Goal: Task Accomplishment & Management: Use online tool/utility

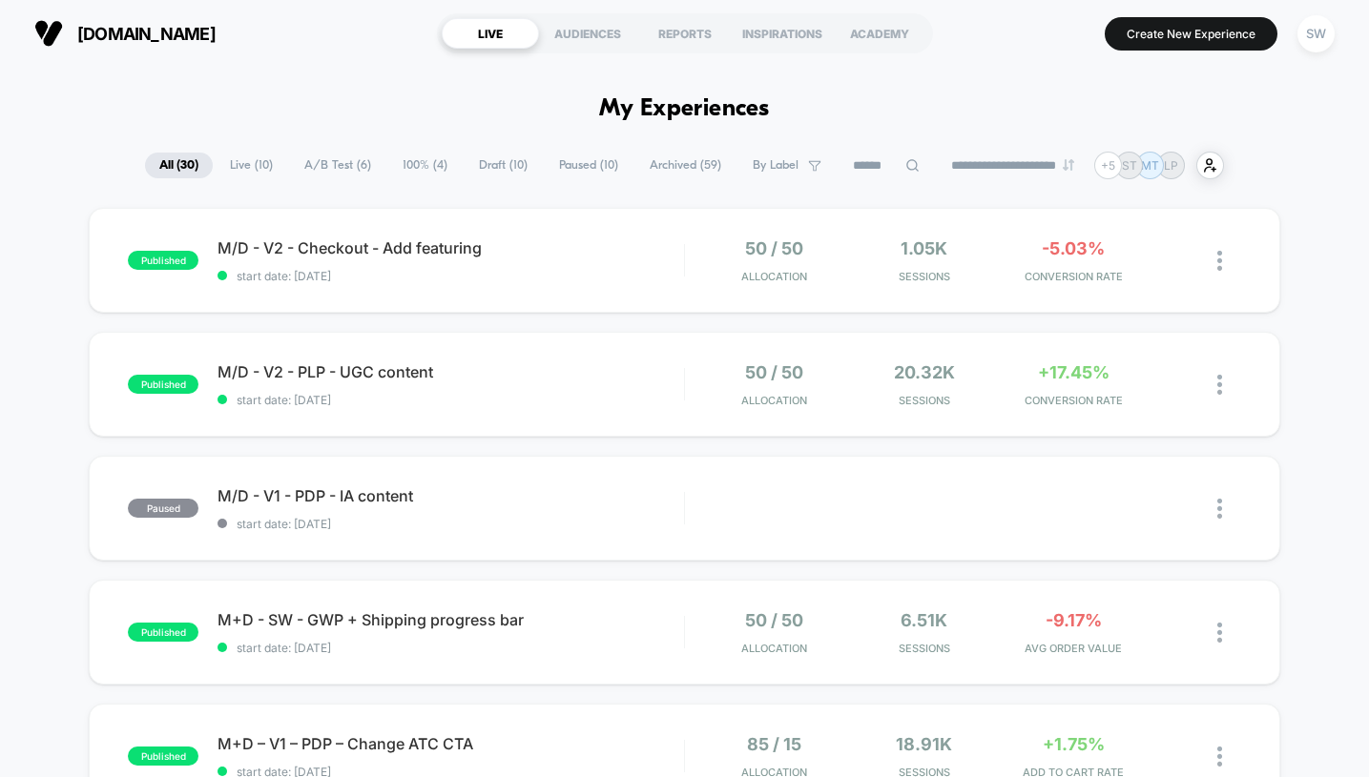
click at [317, 163] on span "A/B Test ( 6 )" at bounding box center [337, 166] width 95 height 26
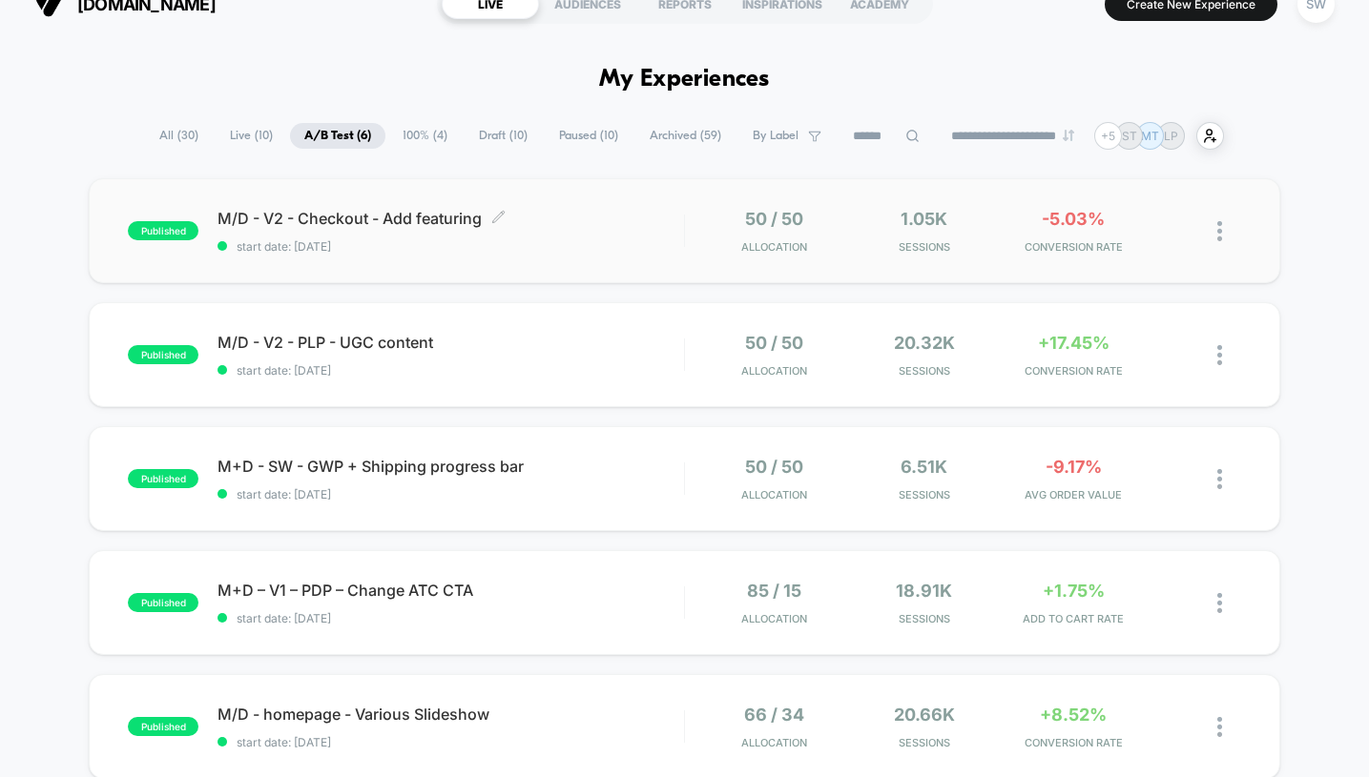
scroll to position [27, 0]
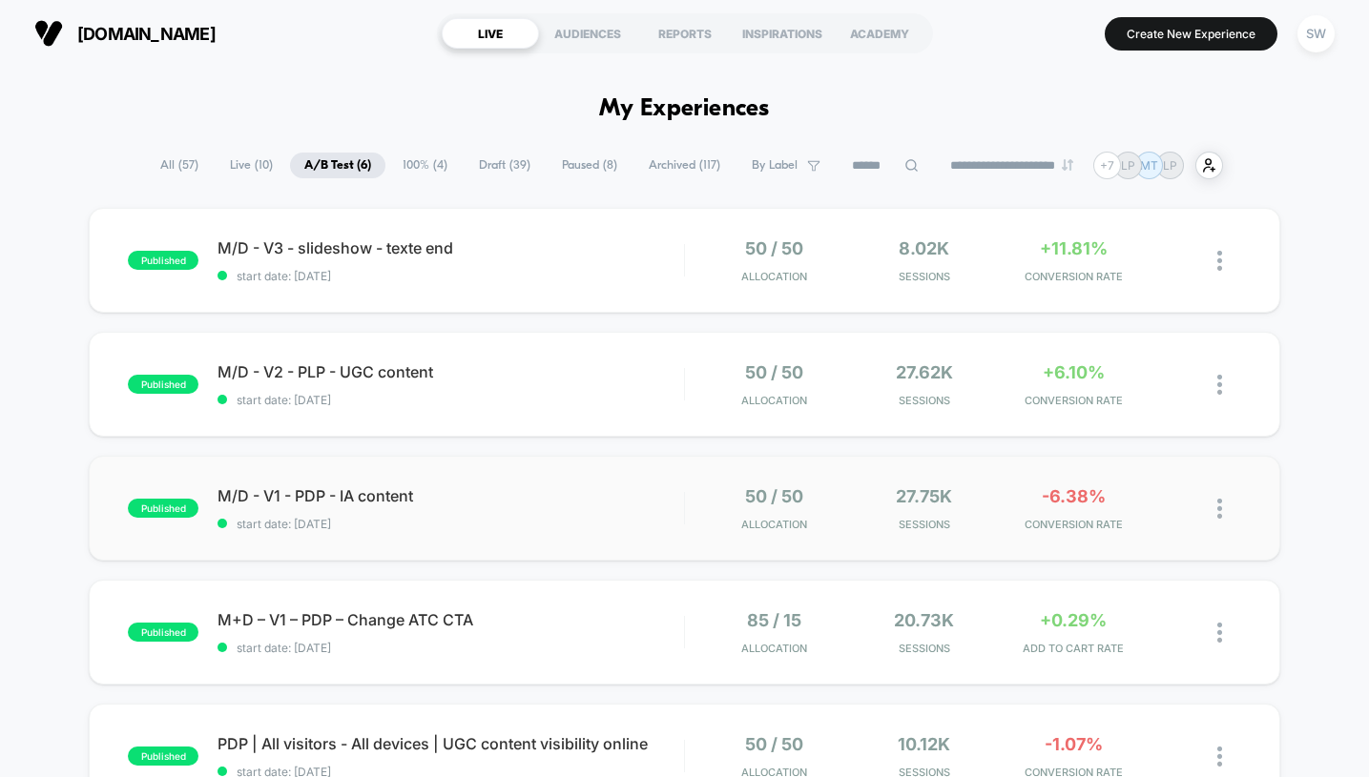
click at [651, 537] on div "published M/D - V1 - PDP - IA content start date: [DATE] 50 / 50 Allocation 27.…" at bounding box center [684, 508] width 1191 height 105
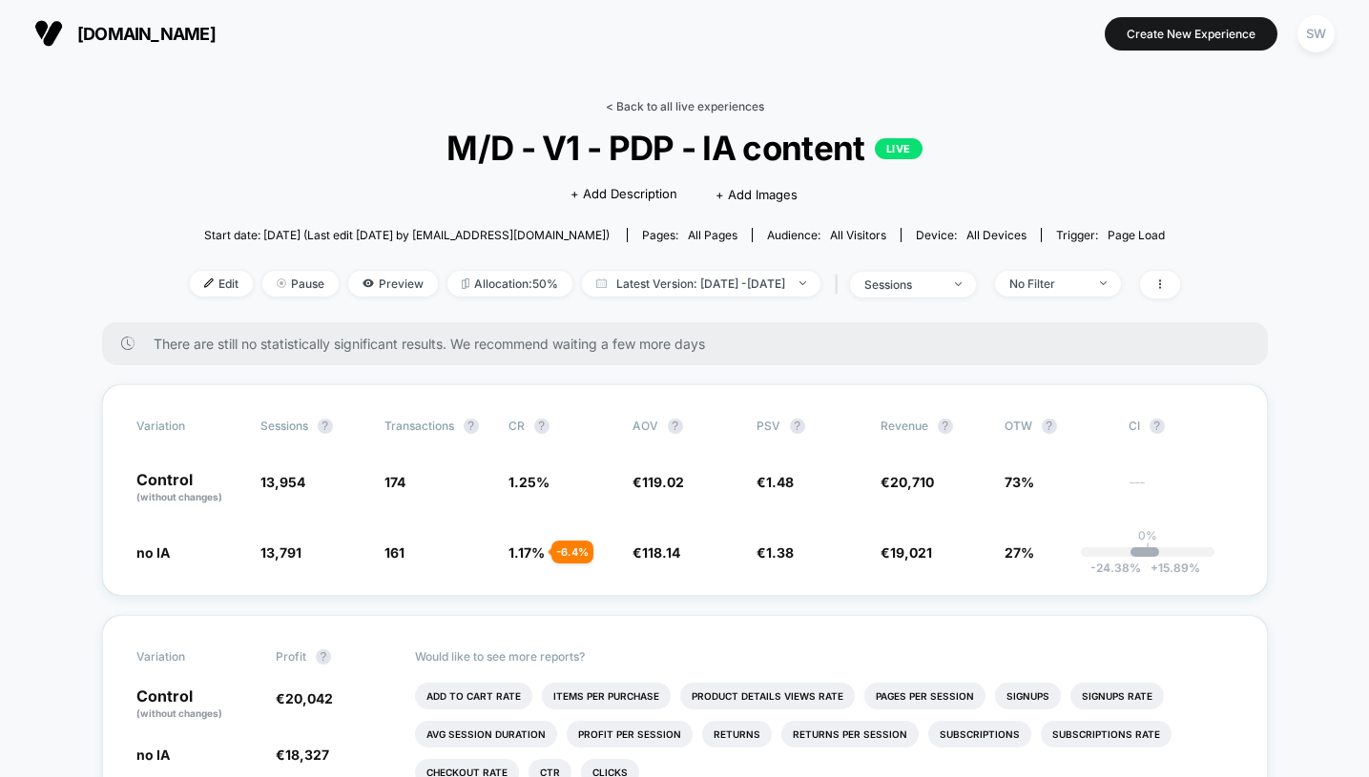
click at [685, 105] on link "< Back to all live experiences" at bounding box center [685, 106] width 158 height 14
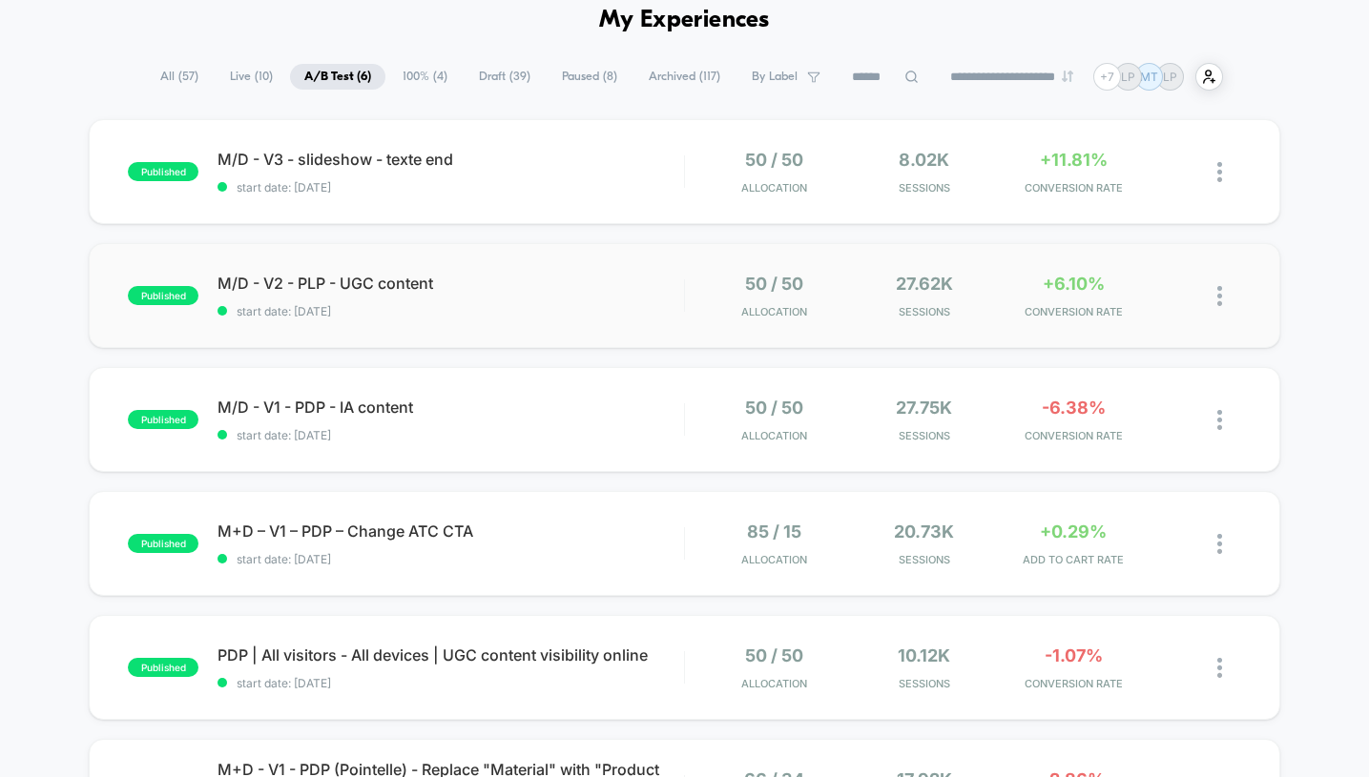
scroll to position [106, 0]
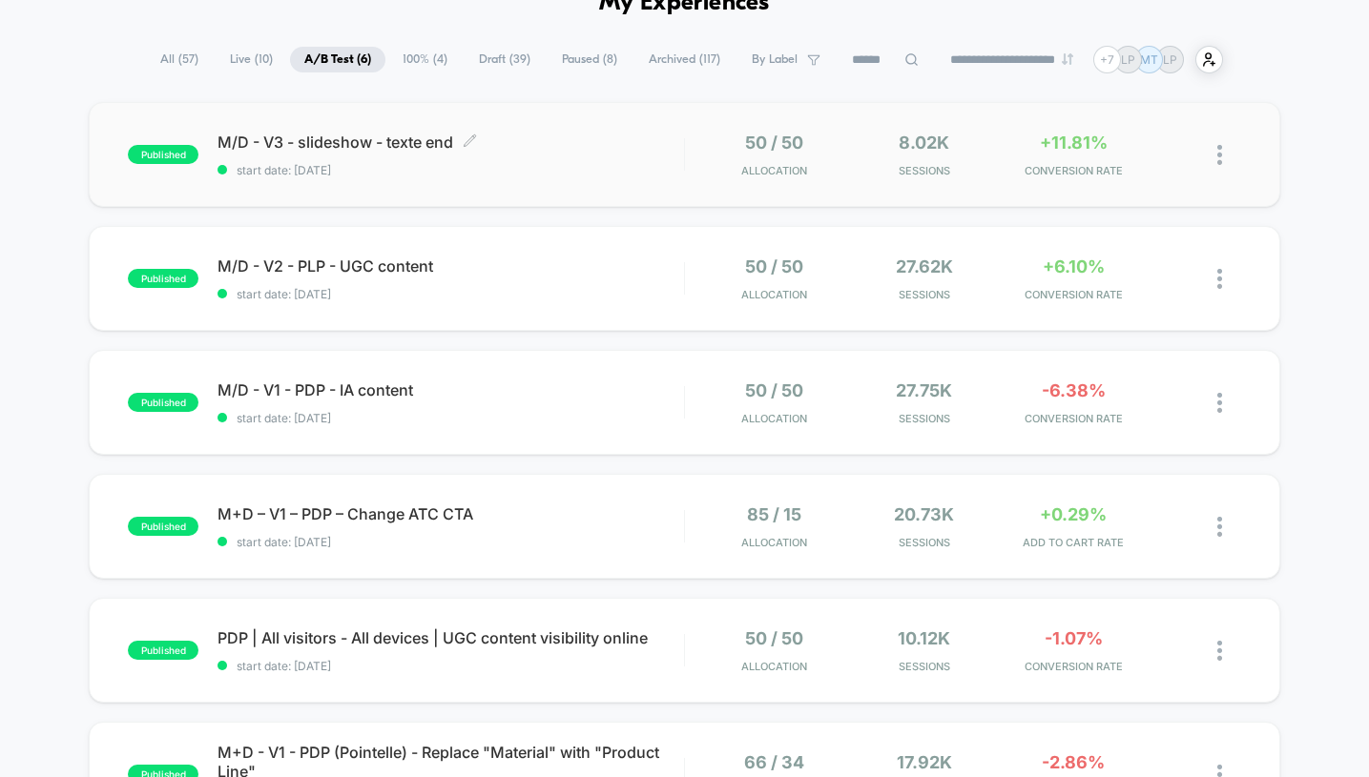
click at [632, 158] on div "M/D - V3 - slideshow - texte end Click to edit experience details Click to edit…" at bounding box center [451, 155] width 466 height 45
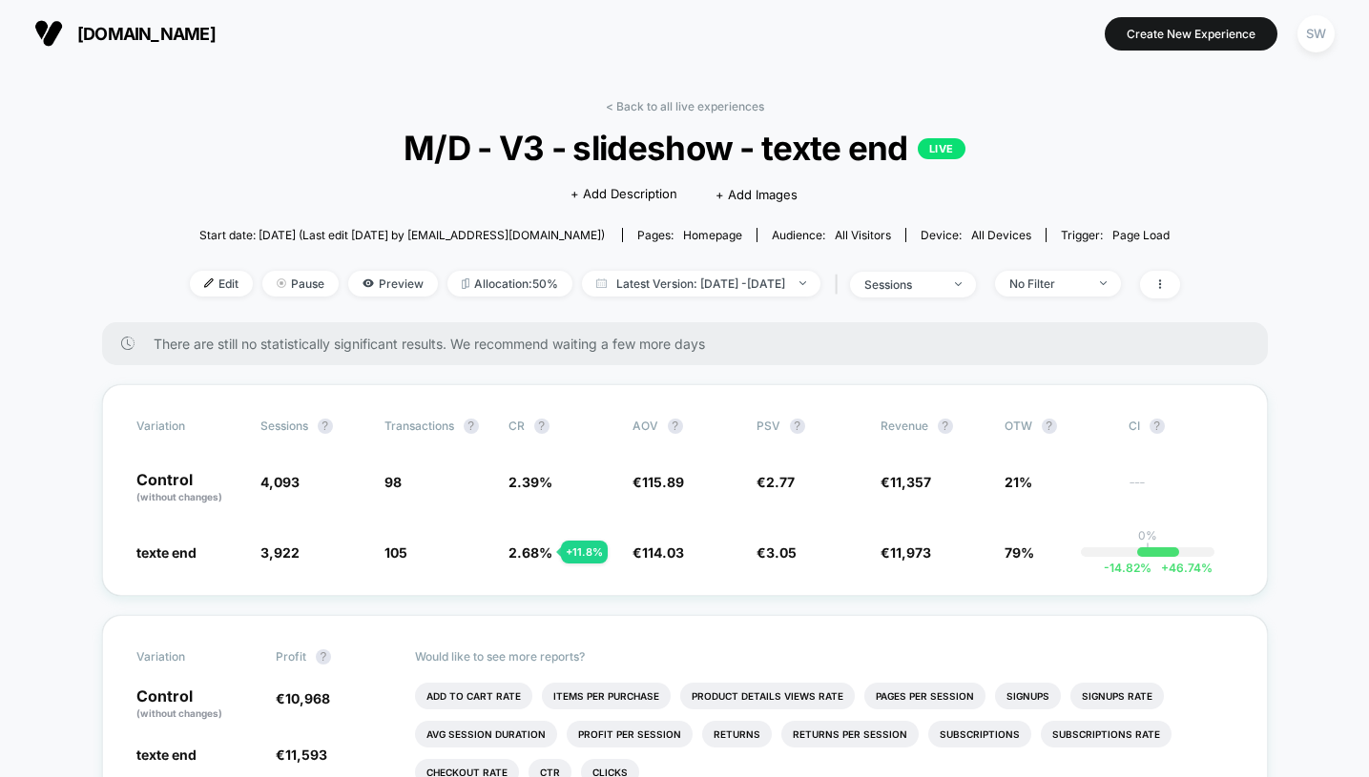
click at [708, 105] on link "< Back to all live experiences" at bounding box center [685, 106] width 158 height 14
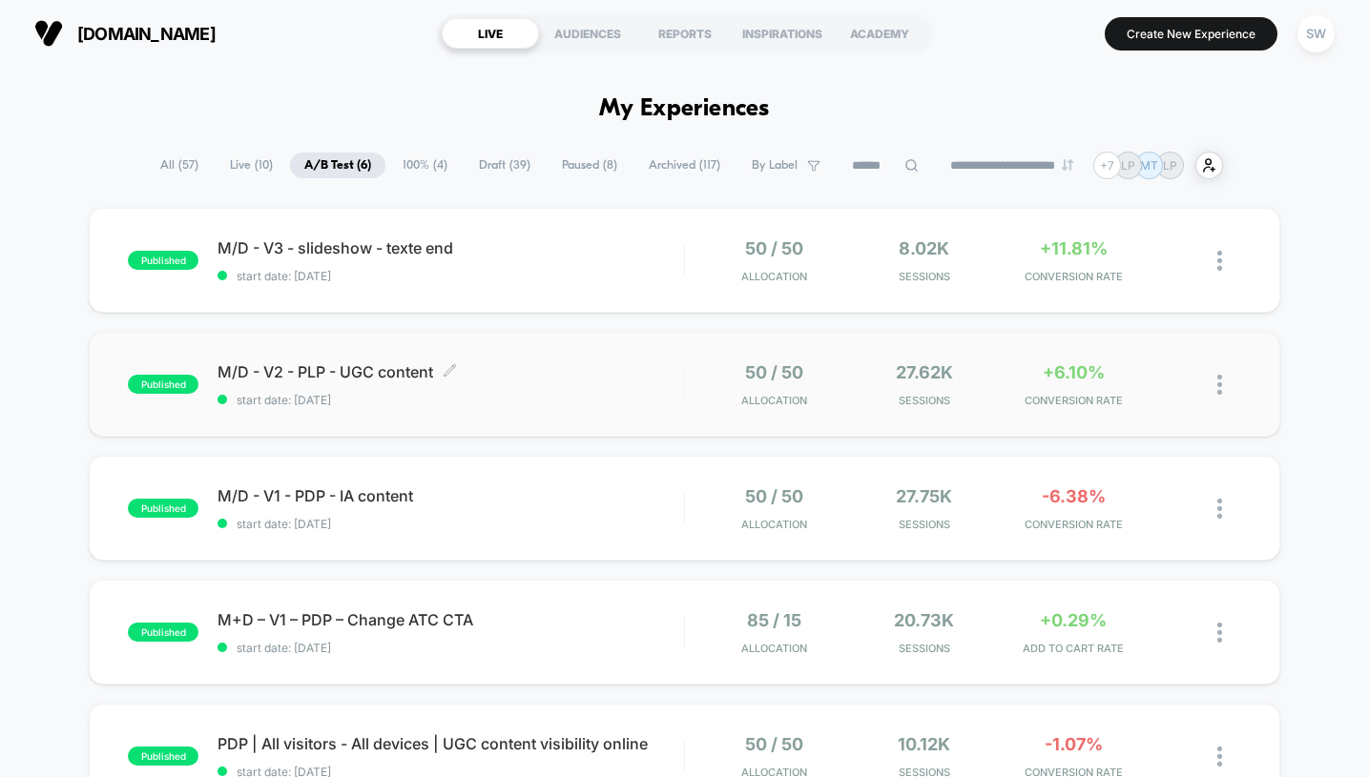
click at [554, 385] on div "M/D - V2 - PLP - UGC content Click to edit experience details Click to edit exp…" at bounding box center [451, 385] width 466 height 45
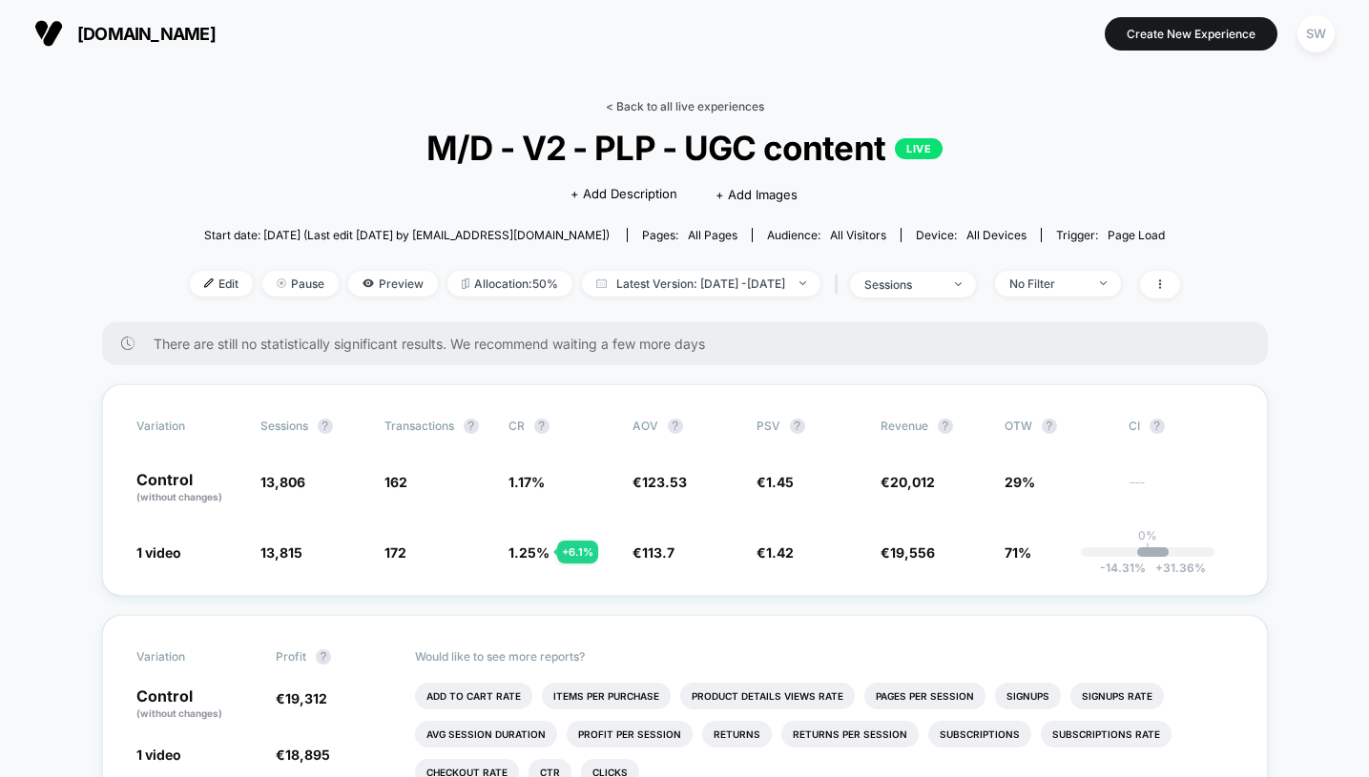
click at [623, 111] on link "< Back to all live experiences" at bounding box center [685, 106] width 158 height 14
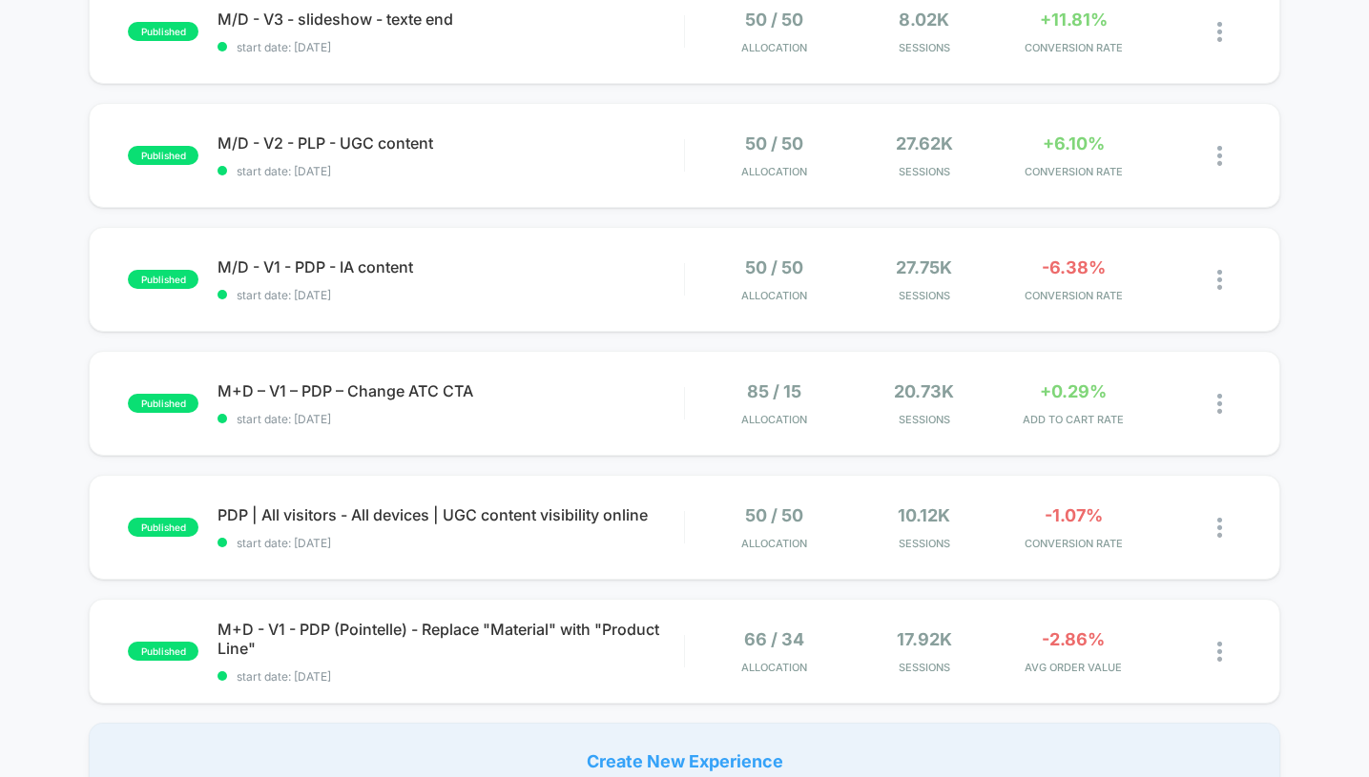
scroll to position [231, 0]
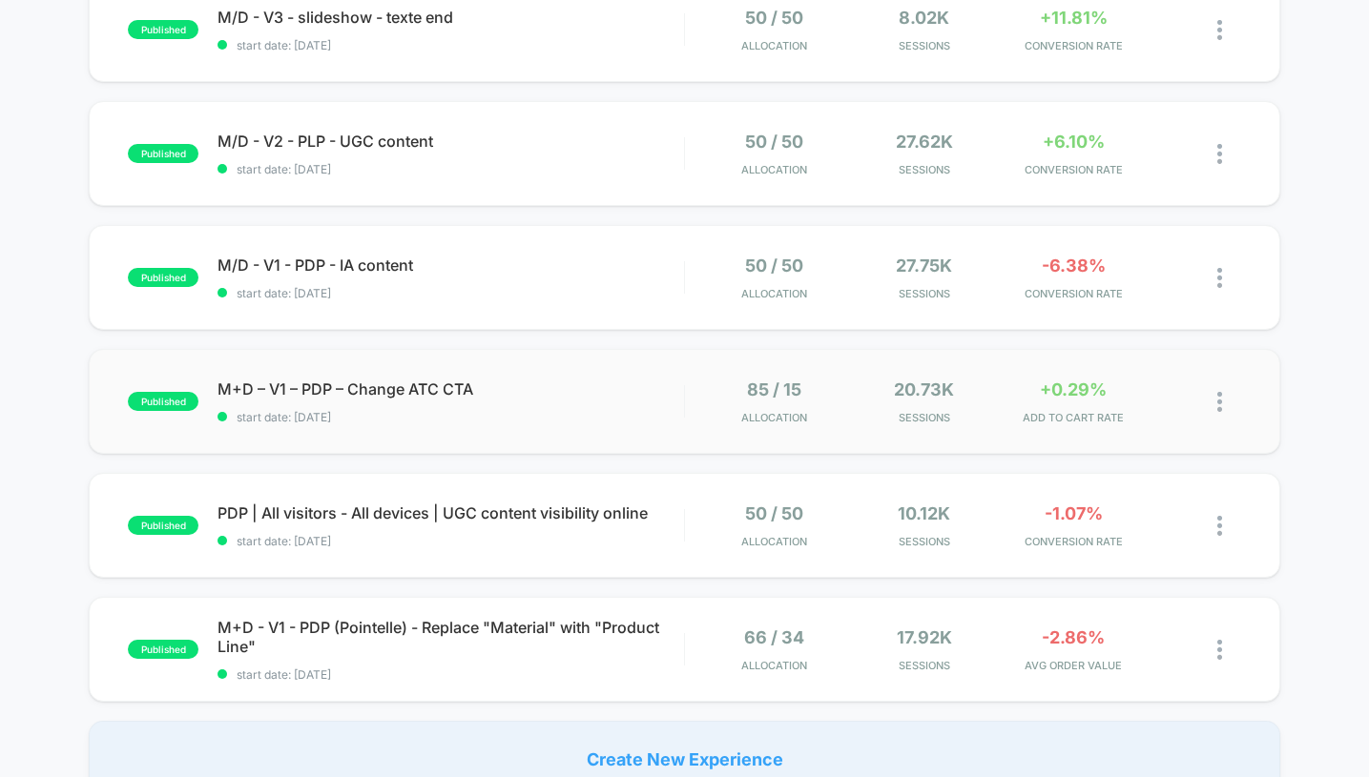
click at [678, 425] on div "published M+D – V1 – PDP – Change ATC CTA start date: [DATE] 85 / 15 Allocation…" at bounding box center [684, 401] width 1191 height 105
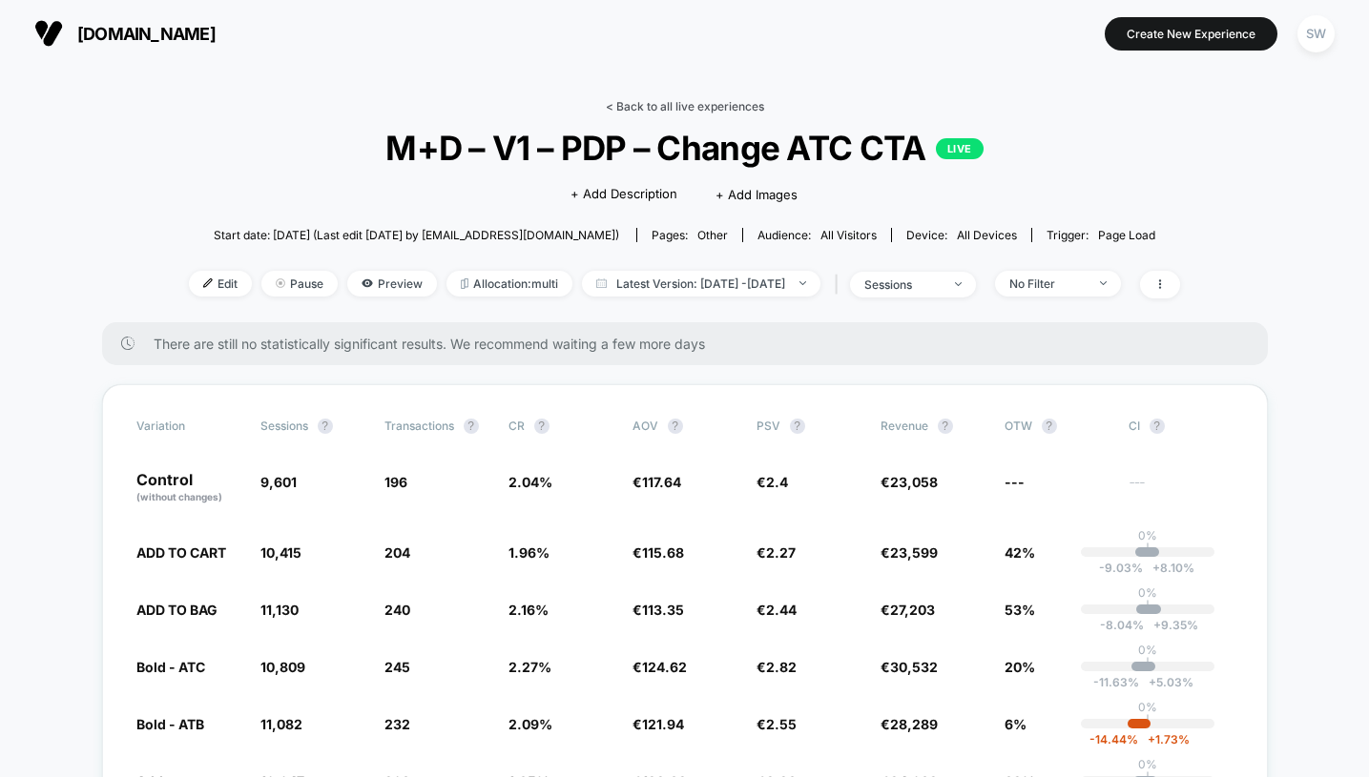
click at [653, 106] on link "< Back to all live experiences" at bounding box center [685, 106] width 158 height 14
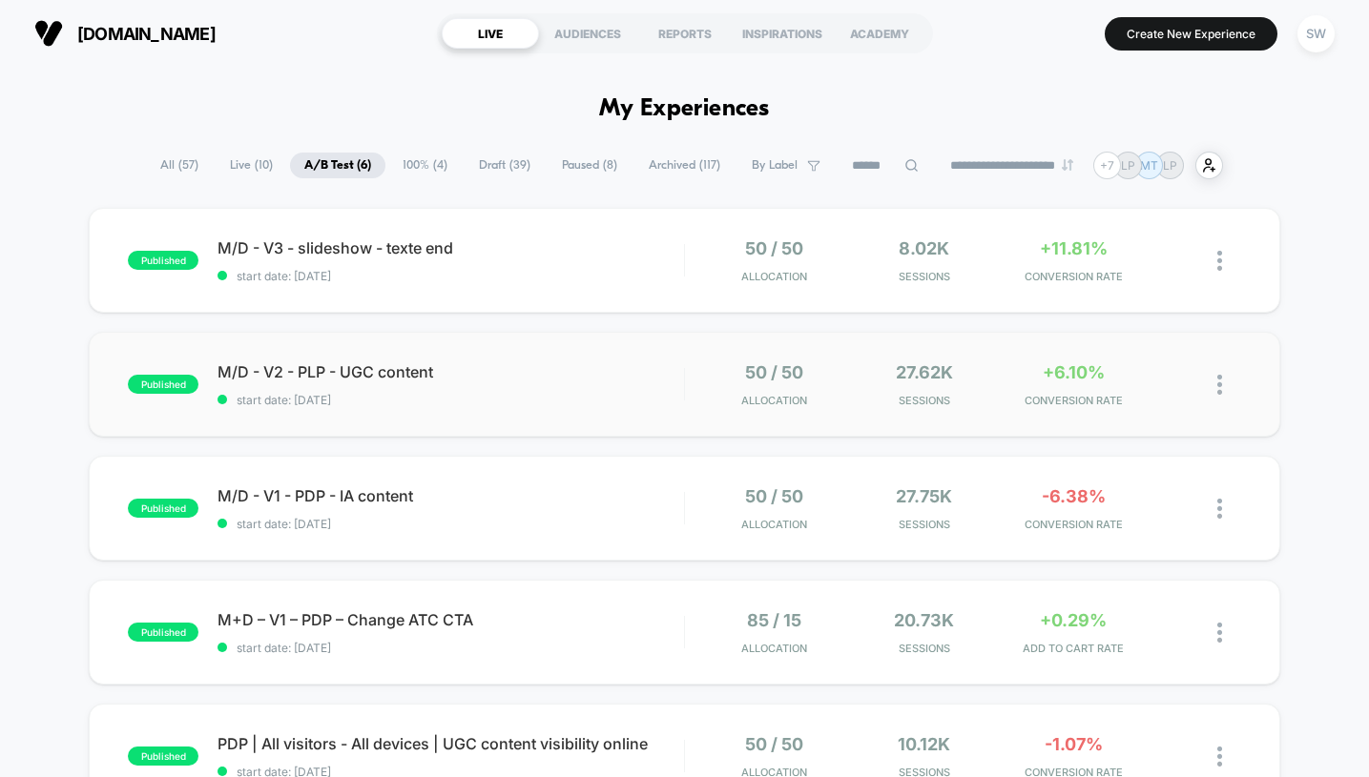
click at [1219, 382] on img at bounding box center [1219, 385] width 5 height 20
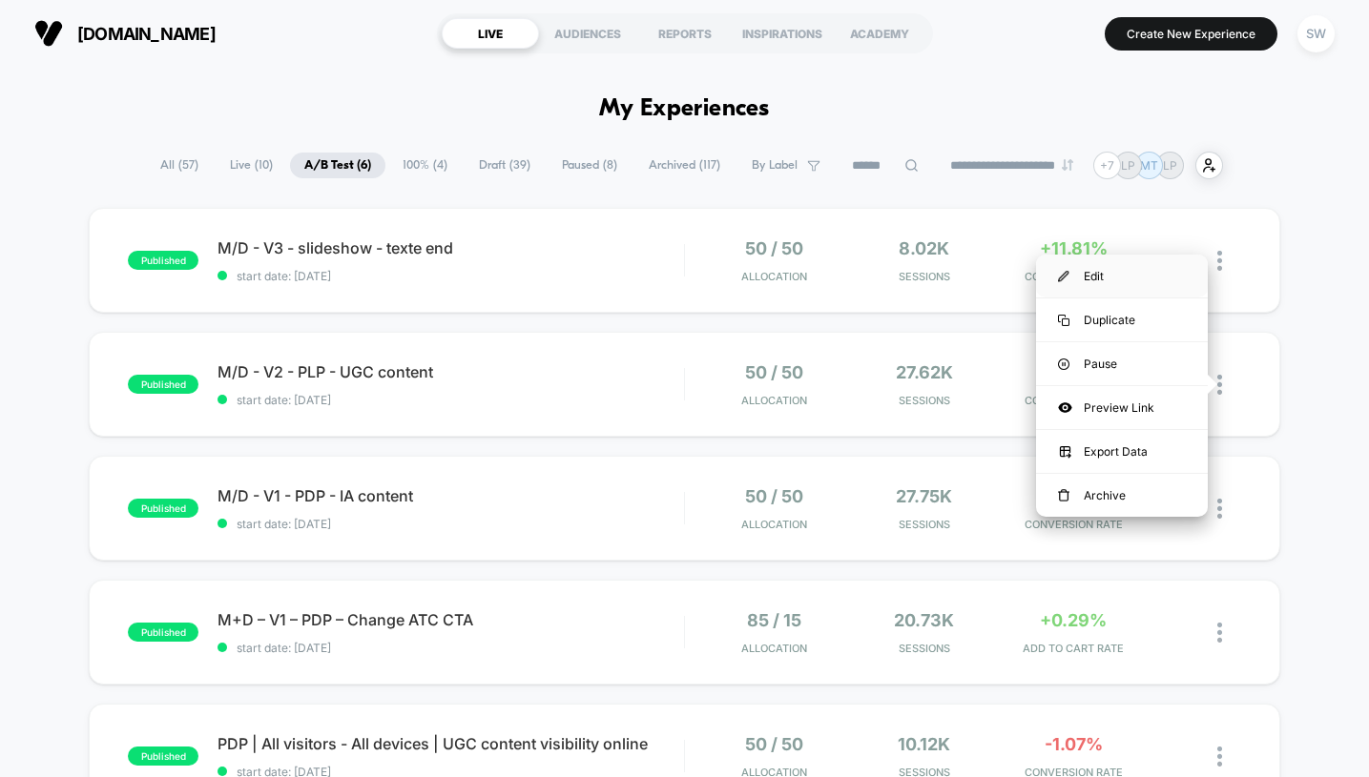
click at [1090, 271] on div "Edit" at bounding box center [1122, 276] width 172 height 43
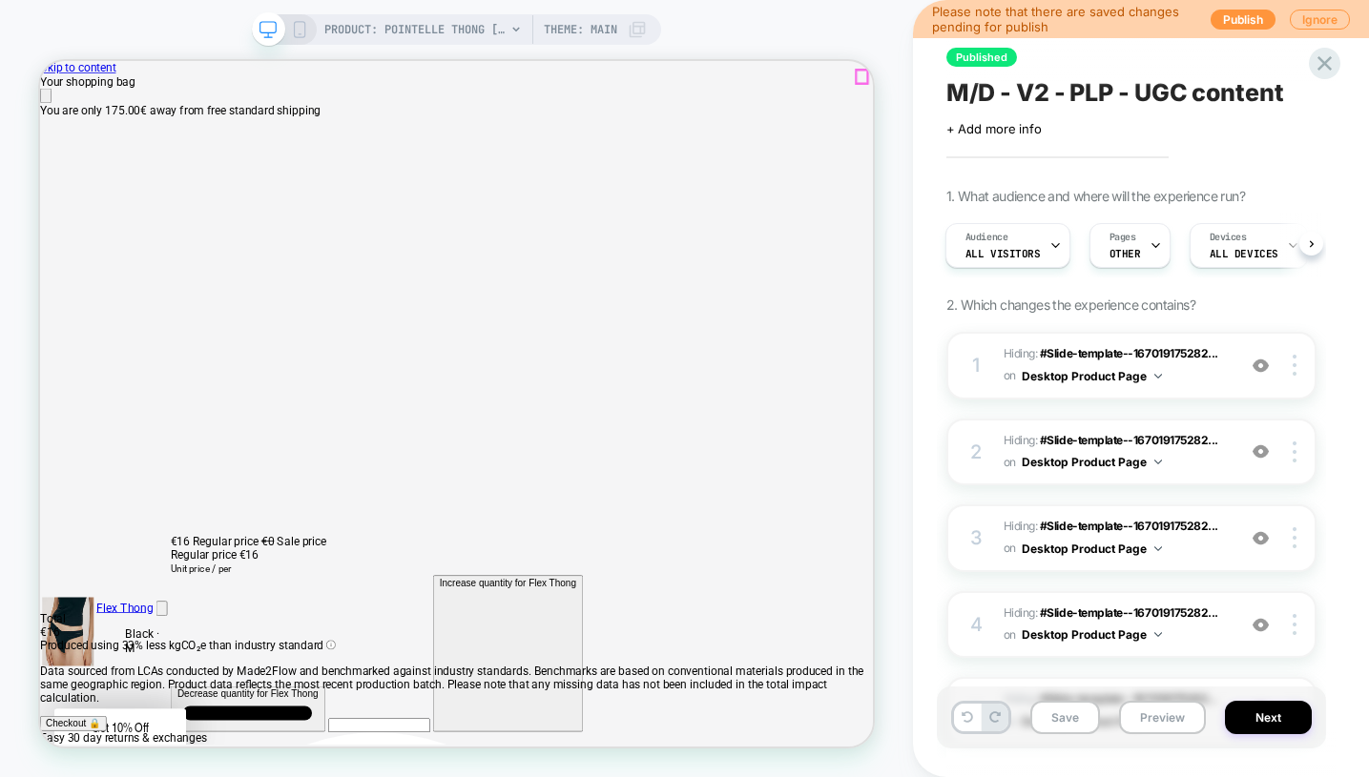
click at [48, 112] on icon "Close" at bounding box center [48, 112] width 0 height 0
click at [1323, 68] on icon at bounding box center [1325, 64] width 26 height 26
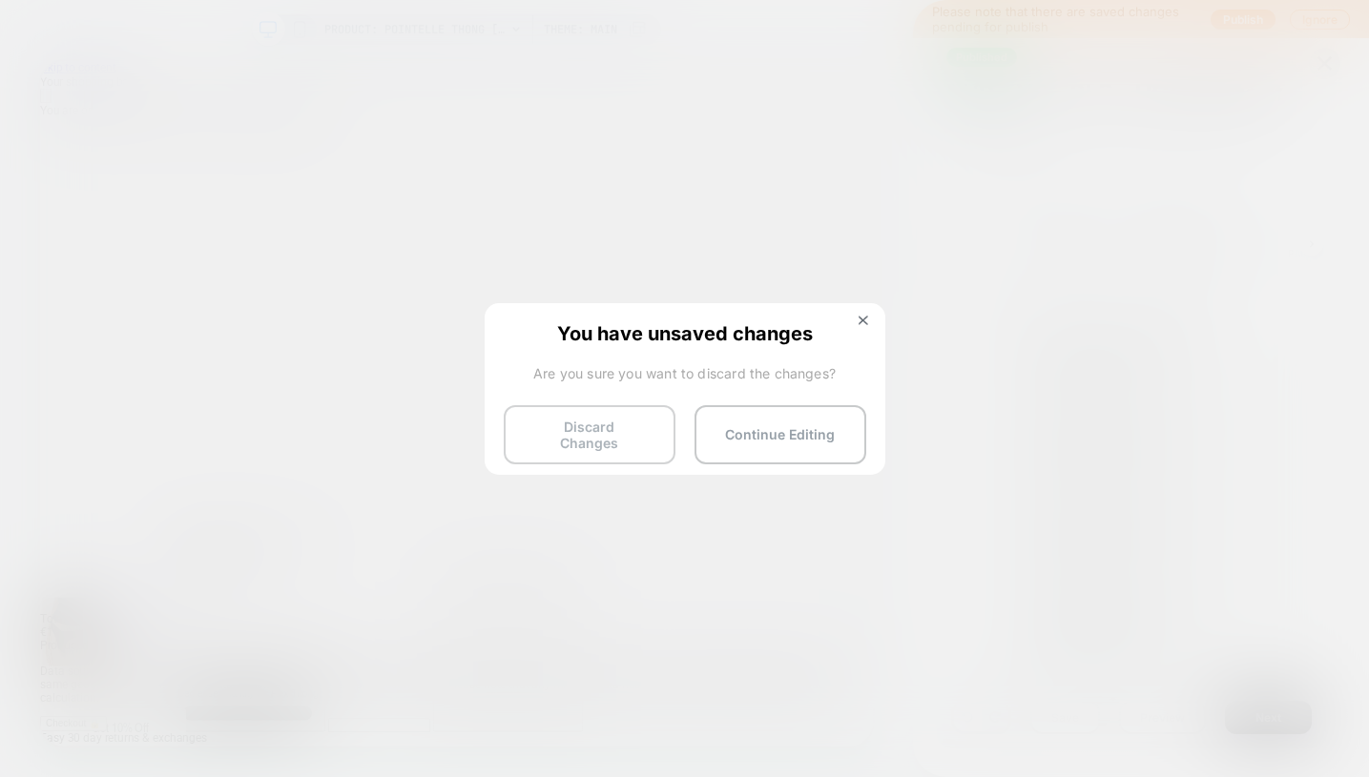
click at [536, 410] on button "Discard Changes" at bounding box center [590, 434] width 172 height 59
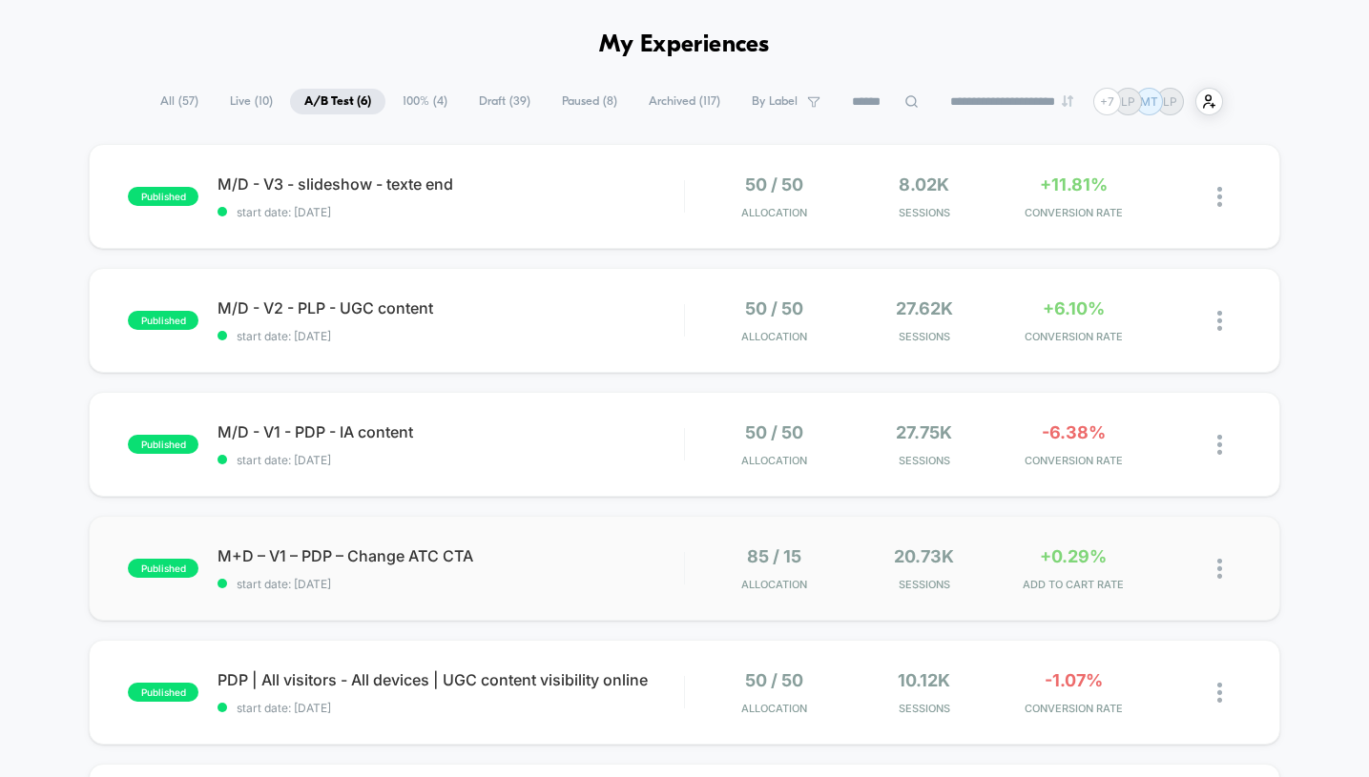
scroll to position [94, 0]
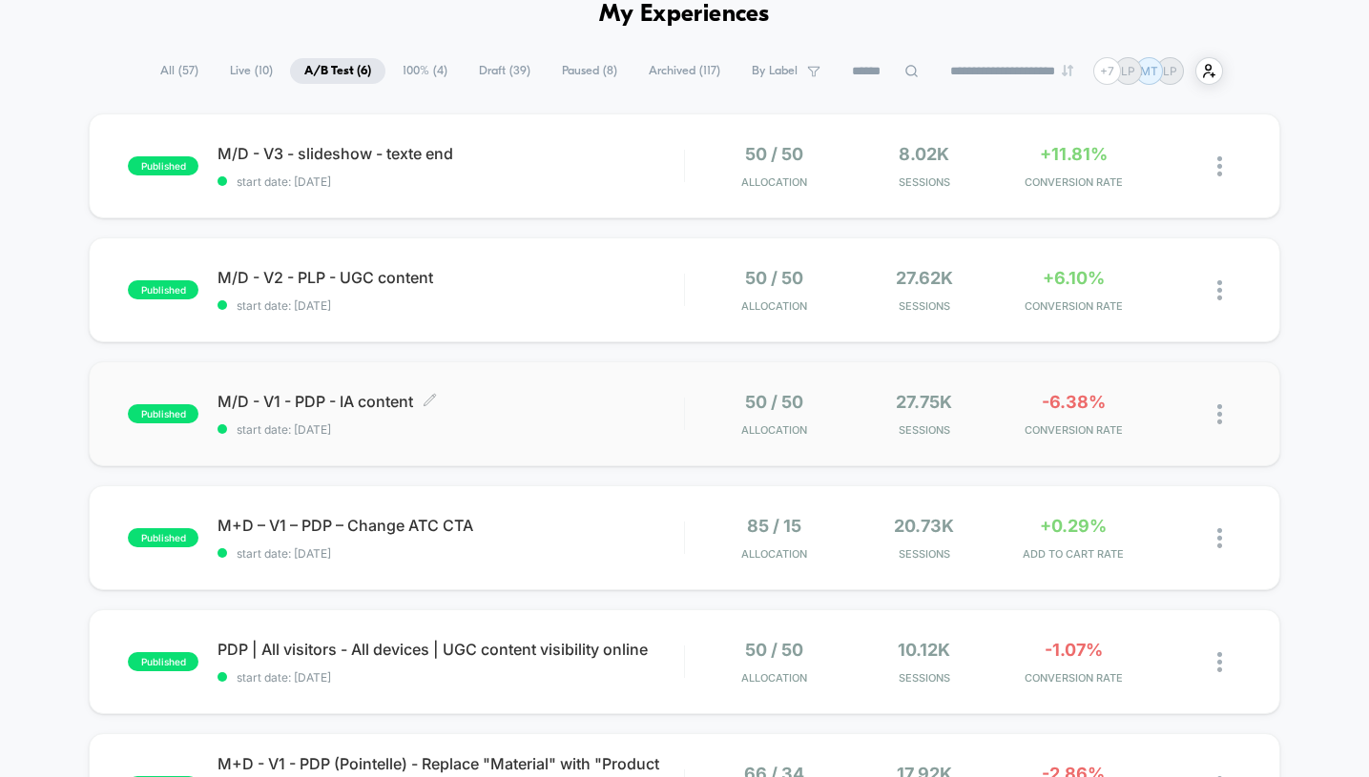
click at [632, 408] on span "M/D - V1 - PDP - IA content Click to edit experience details" at bounding box center [451, 401] width 466 height 19
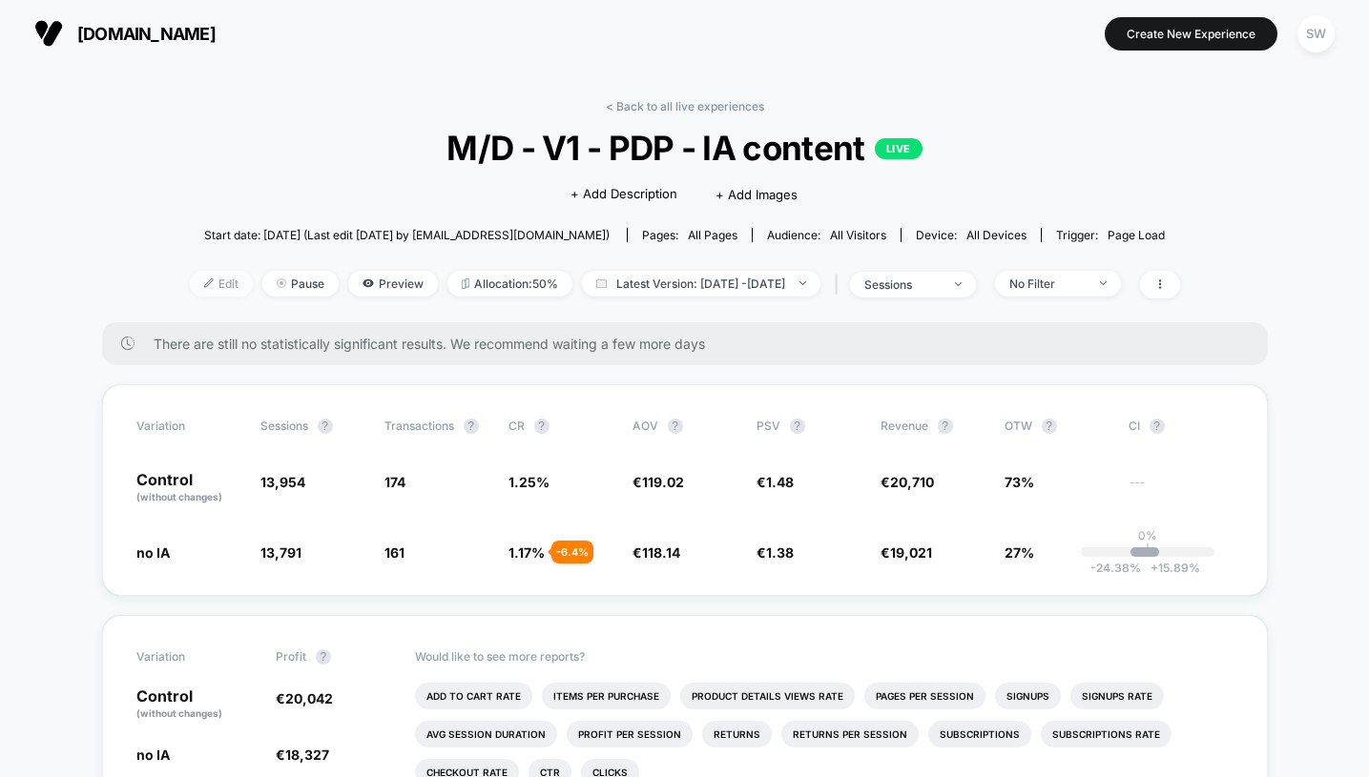
click at [193, 288] on span "Edit" at bounding box center [221, 284] width 63 height 26
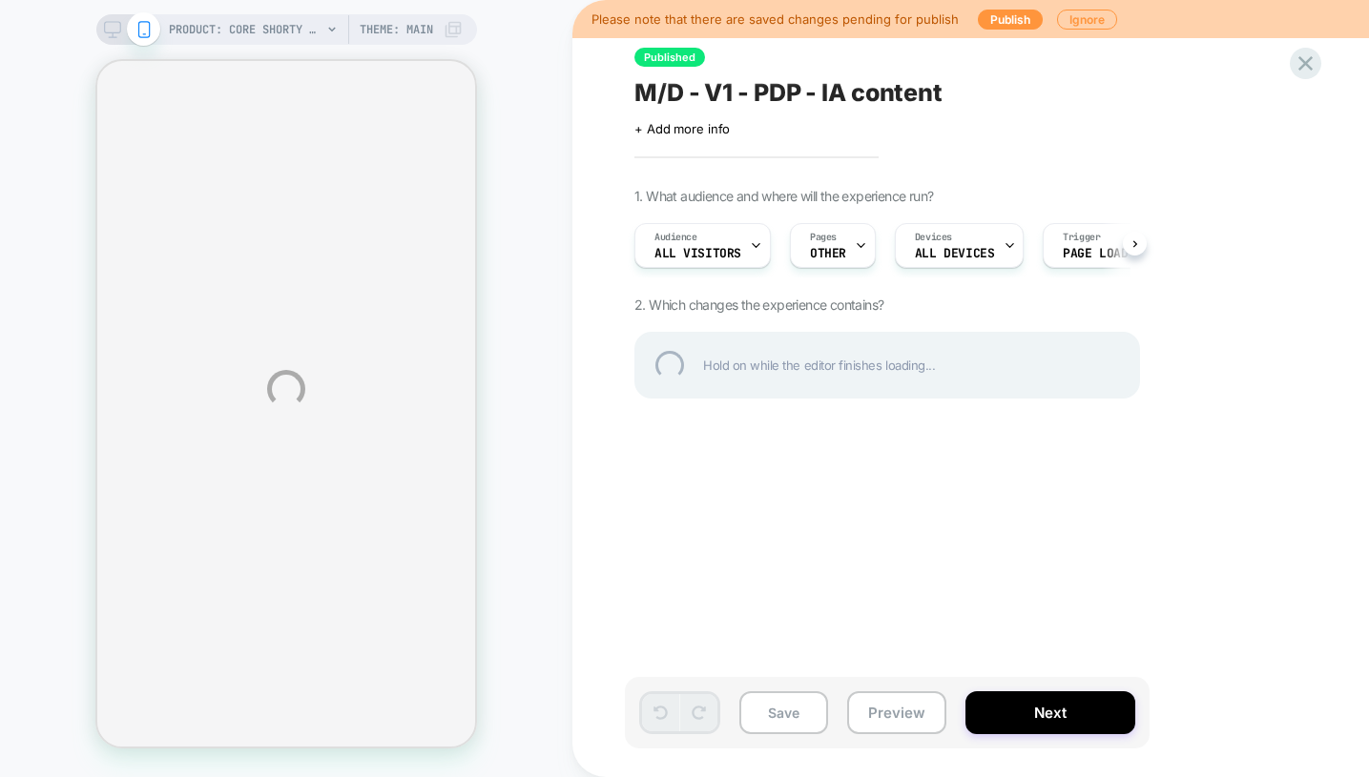
click at [1064, 13] on div "PRODUCT: Core Shorty [womens black] PRODUCT: Core Shorty [womens black] Theme: …" at bounding box center [684, 388] width 1369 height 777
click at [1066, 27] on div "PRODUCT: Core Shorty [womens black] PRODUCT: Core Shorty [womens black] Theme: …" at bounding box center [684, 388] width 1369 height 777
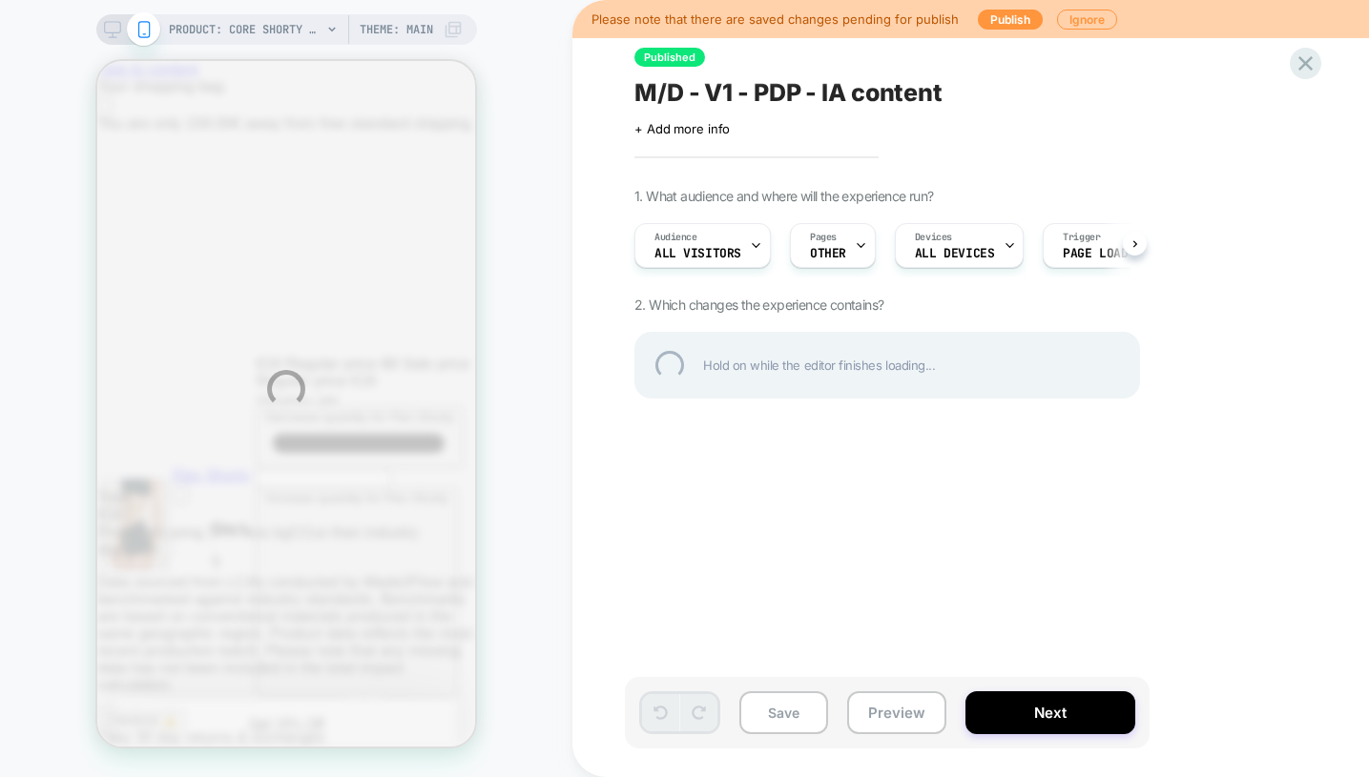
click at [1083, 20] on div "PRODUCT: Core Shorty [womens black] PRODUCT: Core Shorty [womens black] Theme: …" at bounding box center [684, 388] width 1369 height 777
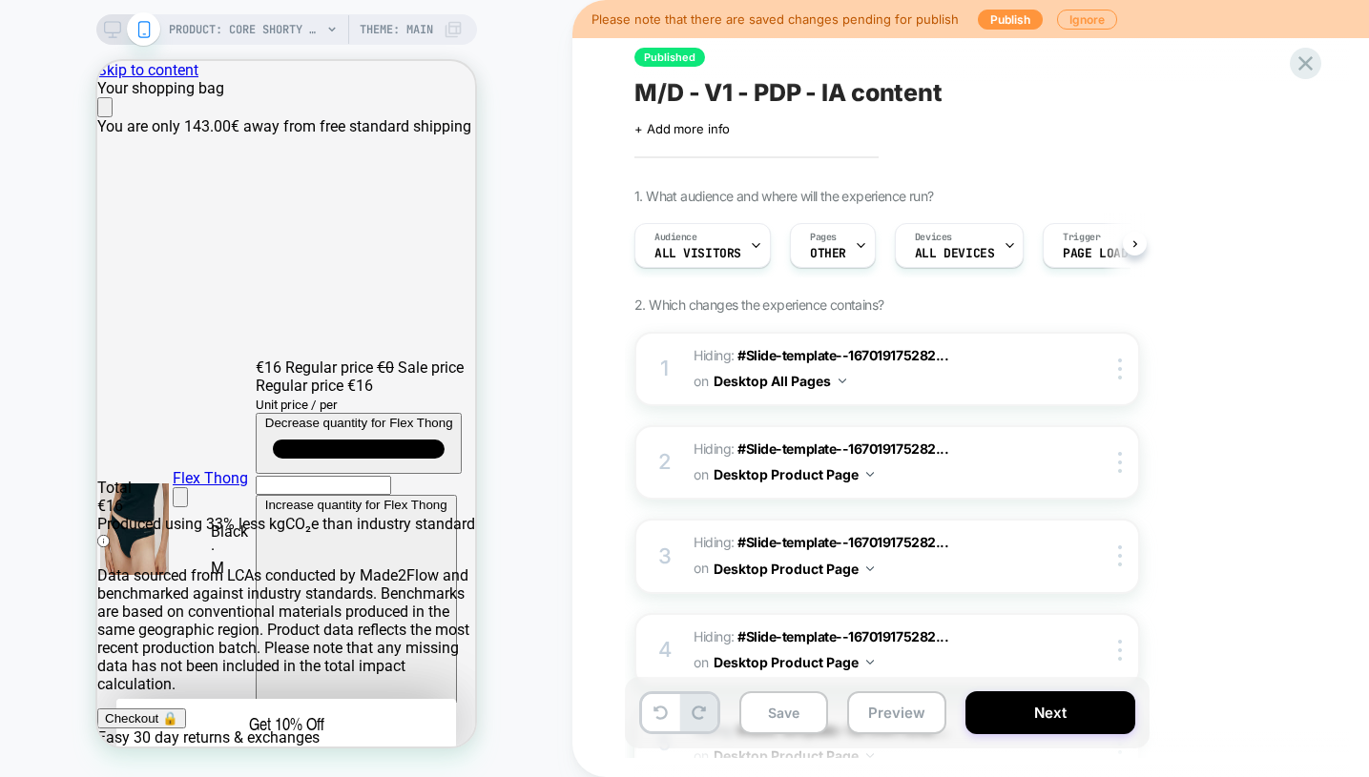
scroll to position [0, 1]
click at [105, 112] on icon "Close" at bounding box center [105, 112] width 0 height 0
click at [1305, 74] on icon at bounding box center [1306, 64] width 26 height 26
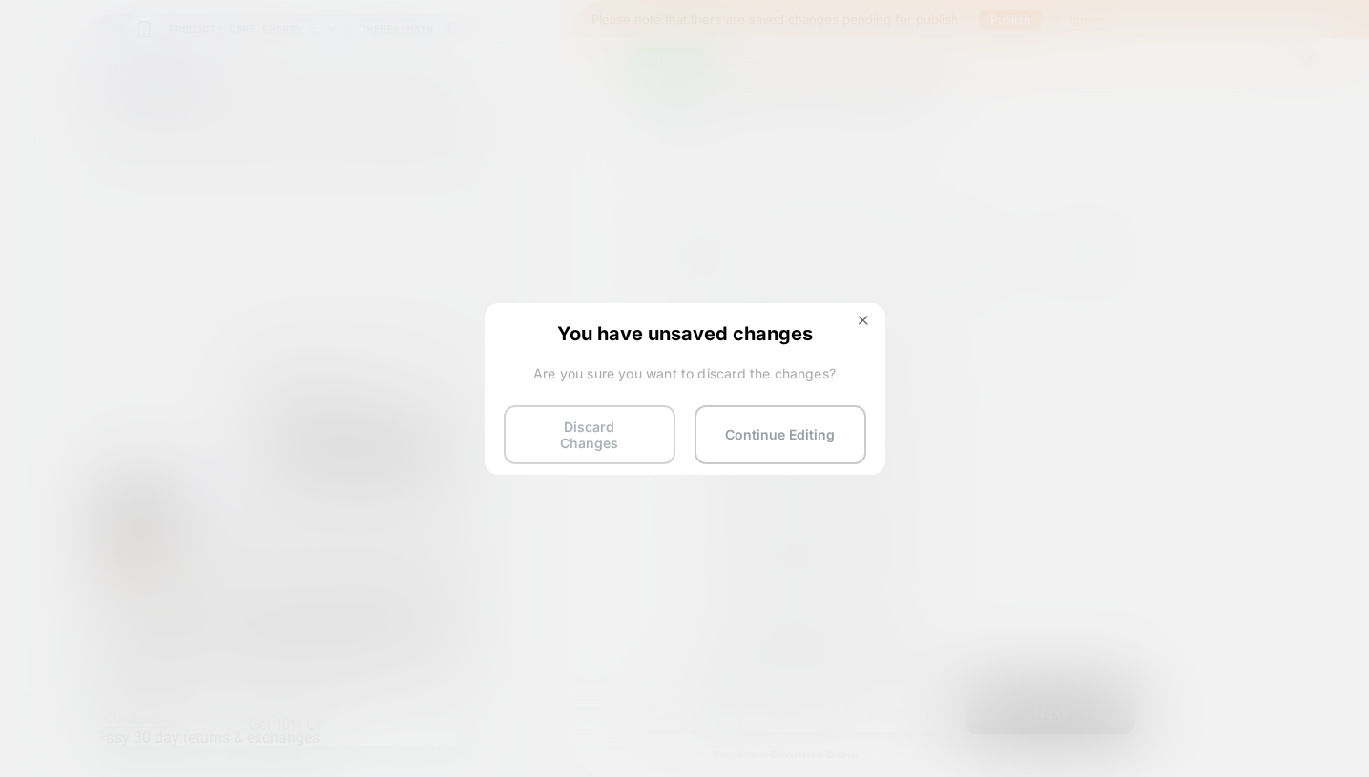
click at [562, 430] on button "Discard Changes" at bounding box center [590, 434] width 172 height 59
